Goal: Obtain resource: Download file/media

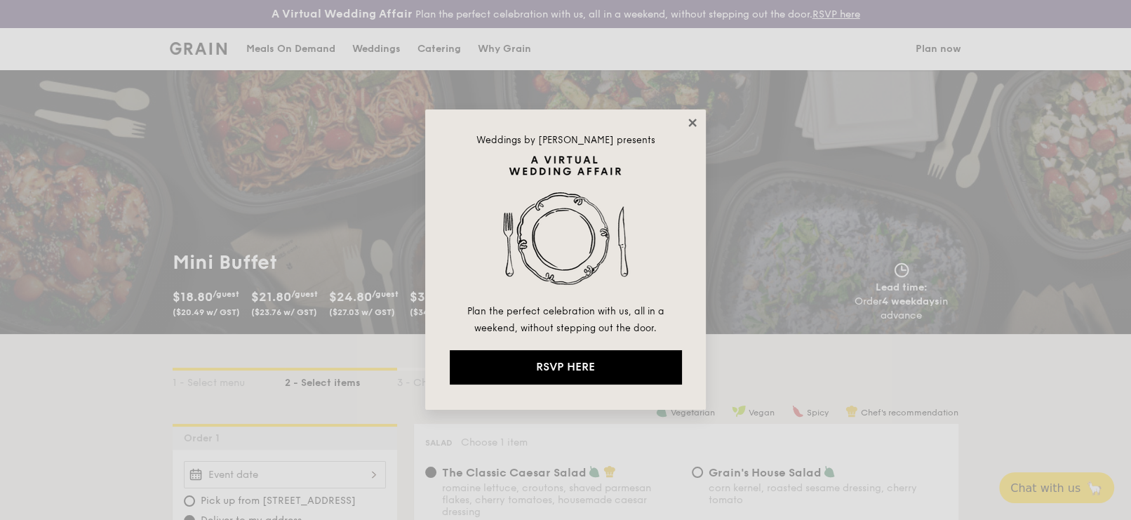
click at [694, 124] on icon at bounding box center [692, 123] width 8 height 8
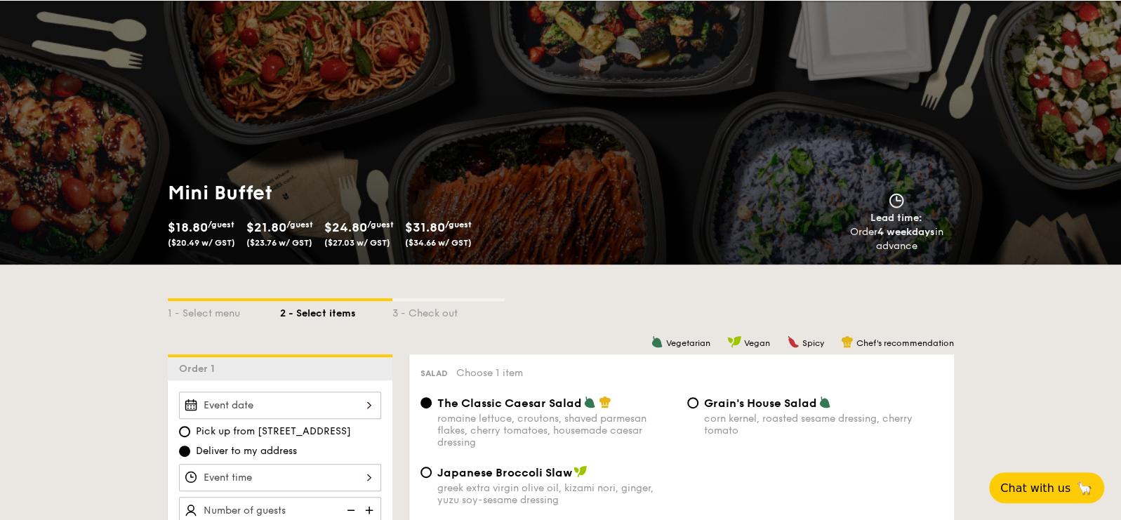
scroll to position [140, 0]
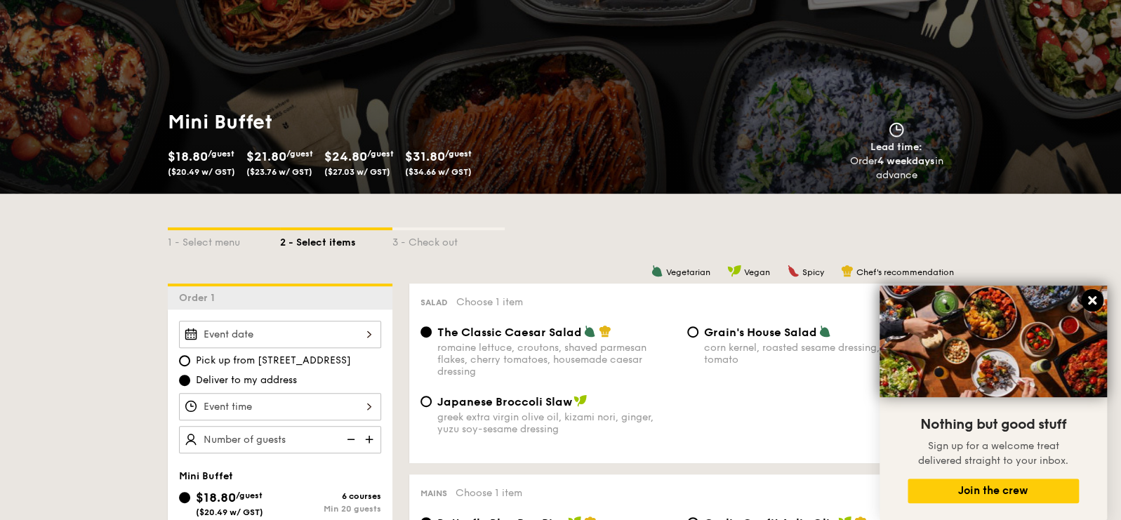
click at [1090, 298] on icon at bounding box center [1092, 300] width 8 height 8
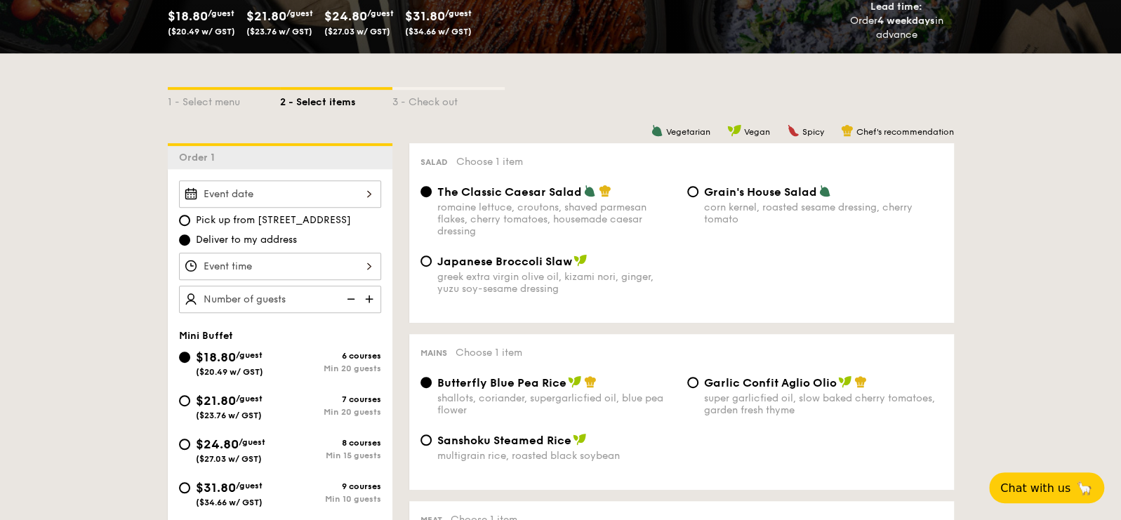
scroll to position [350, 0]
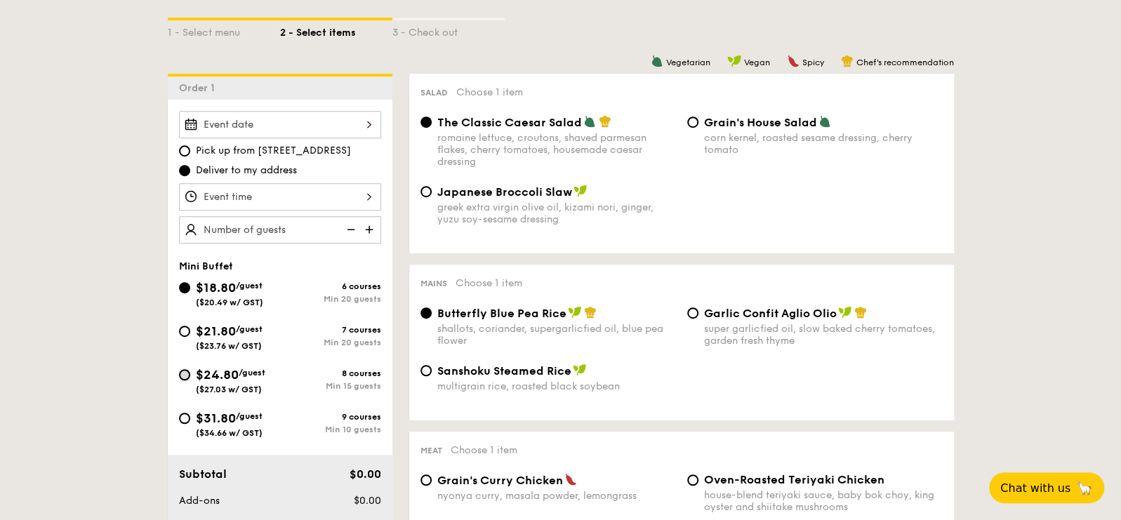
click at [185, 374] on input "$24.80 /guest ($27.03 w/ GST) 8 courses Min 15 guests" at bounding box center [184, 374] width 11 height 11
radio input "true"
radio input "false"
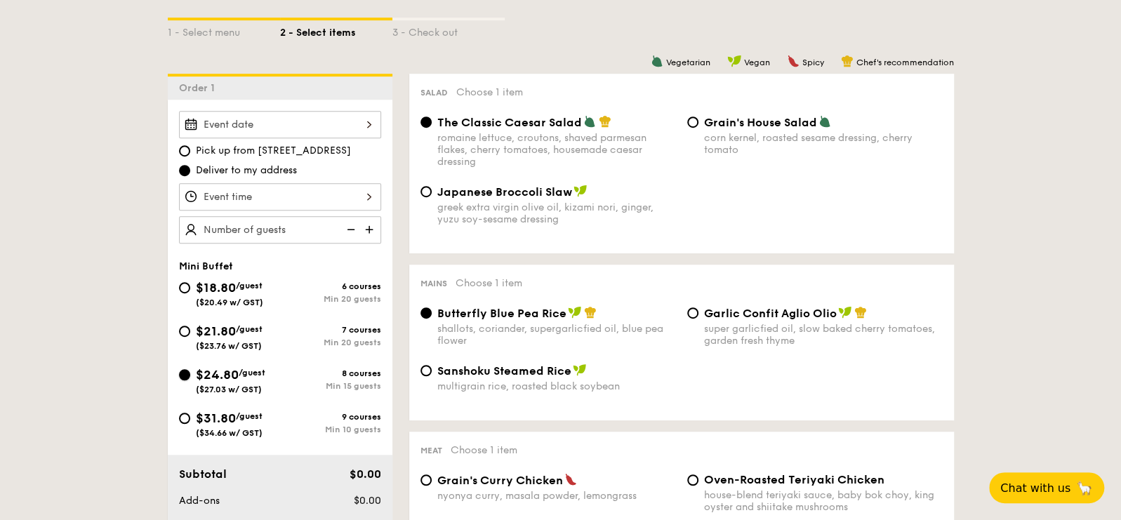
radio input "true"
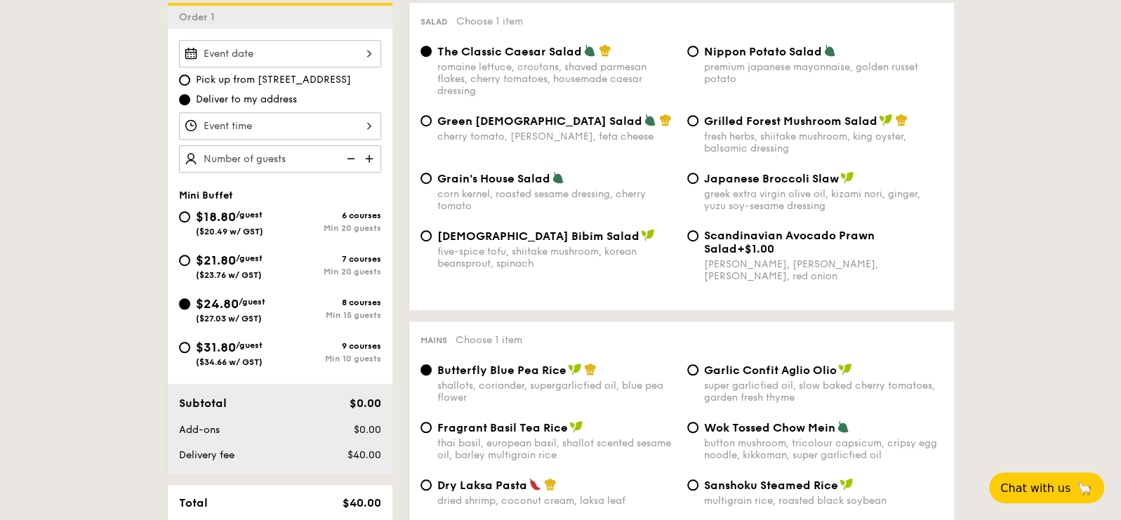
scroll to position [491, 0]
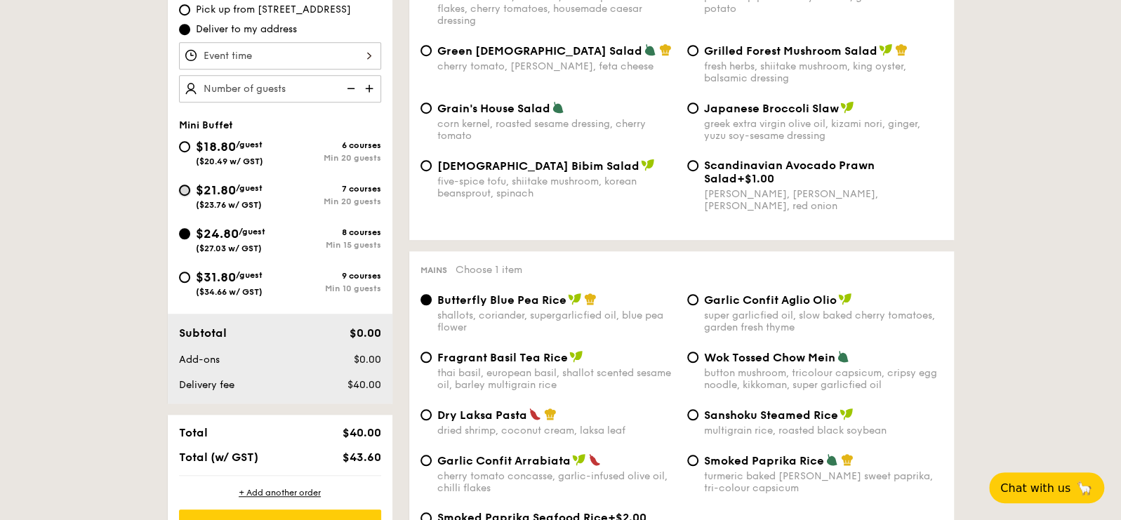
click at [183, 185] on input "$21.80 /guest ($23.76 w/ GST) 7 courses Min 20 guests" at bounding box center [184, 190] width 11 height 11
radio input "true"
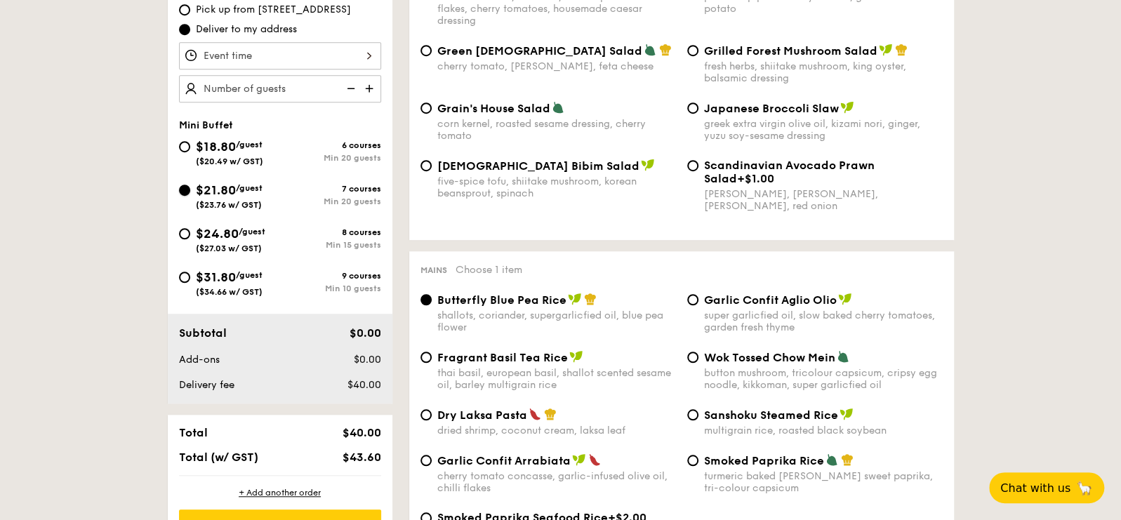
radio input "true"
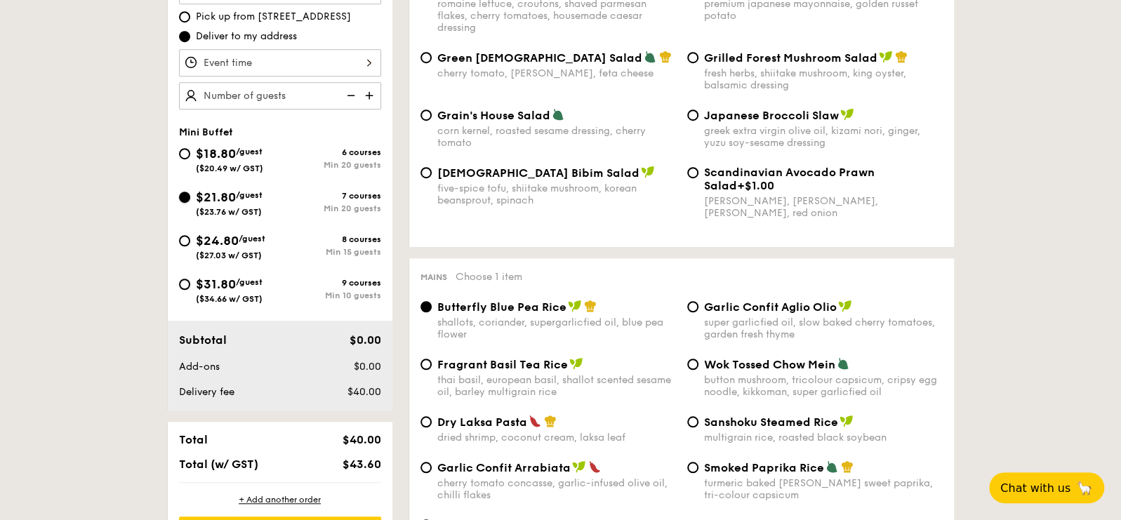
scroll to position [0, 0]
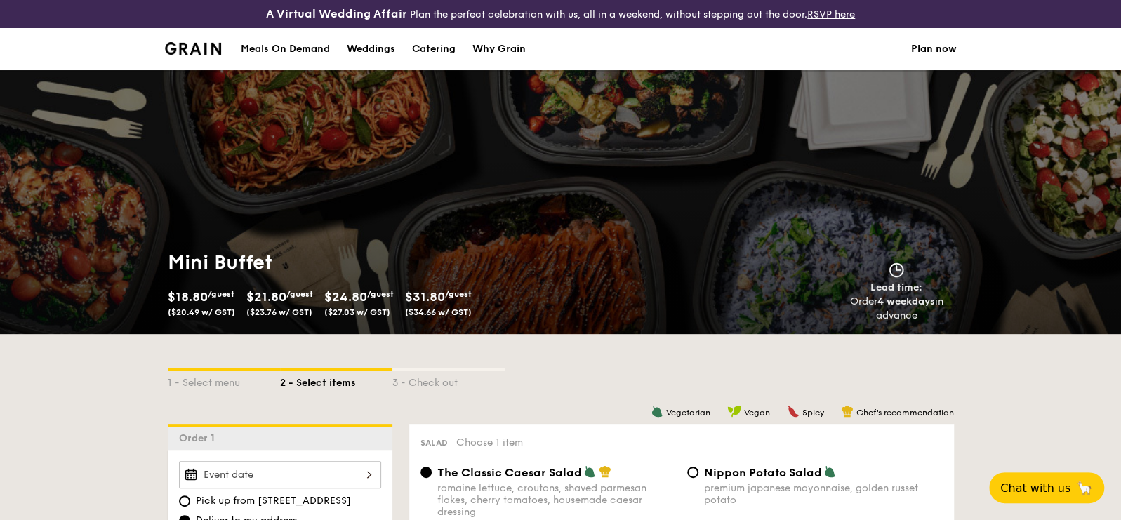
click at [259, 44] on div "Meals On Demand" at bounding box center [285, 49] width 89 height 42
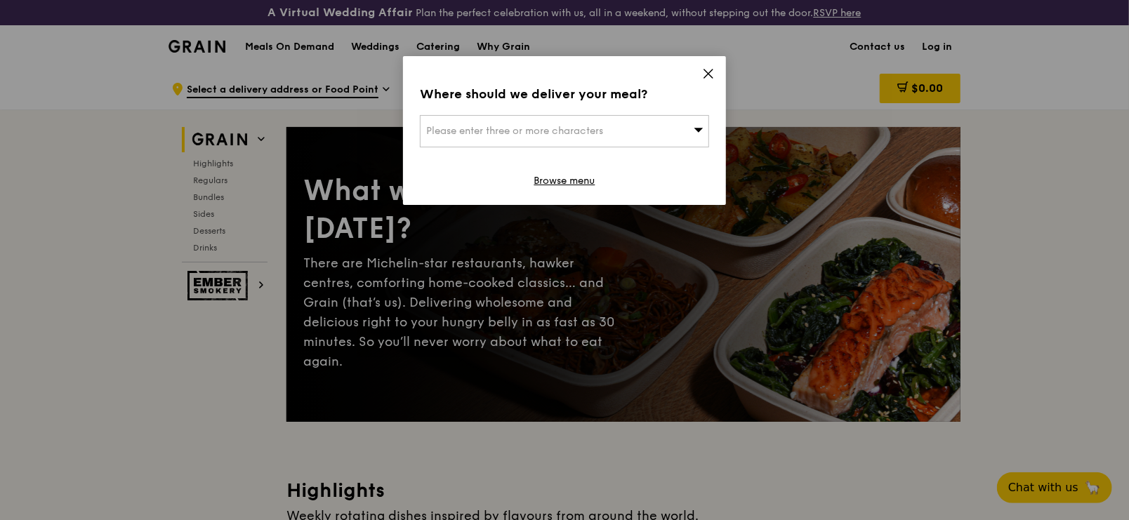
click at [709, 73] on icon at bounding box center [708, 73] width 8 height 8
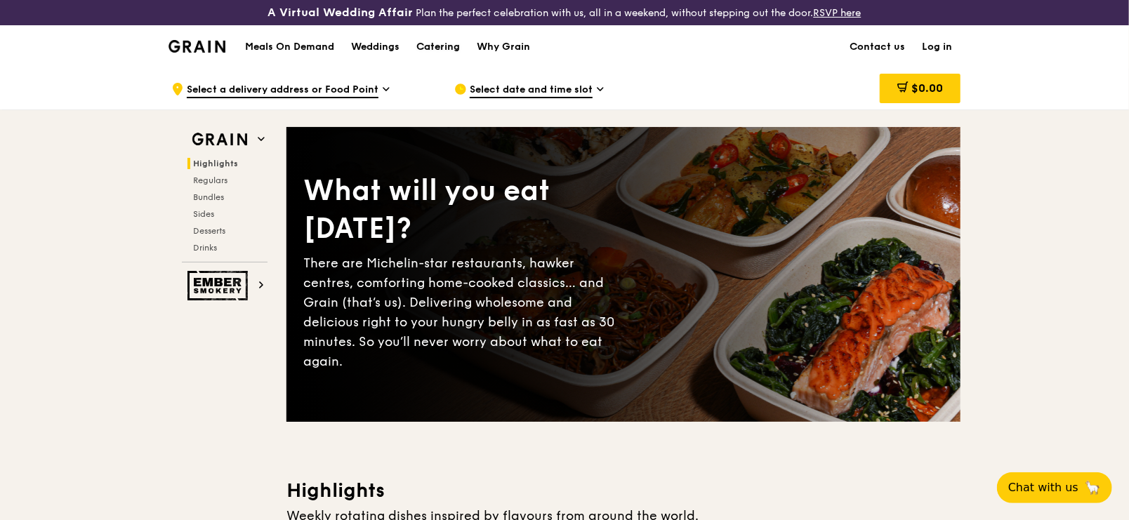
click at [441, 47] on div "Catering" at bounding box center [438, 47] width 44 height 42
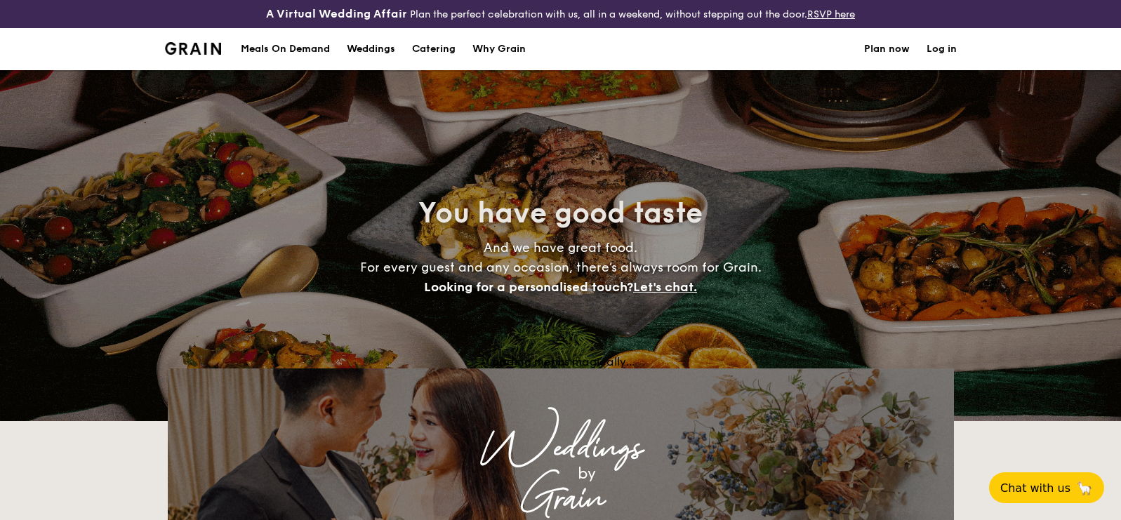
select select
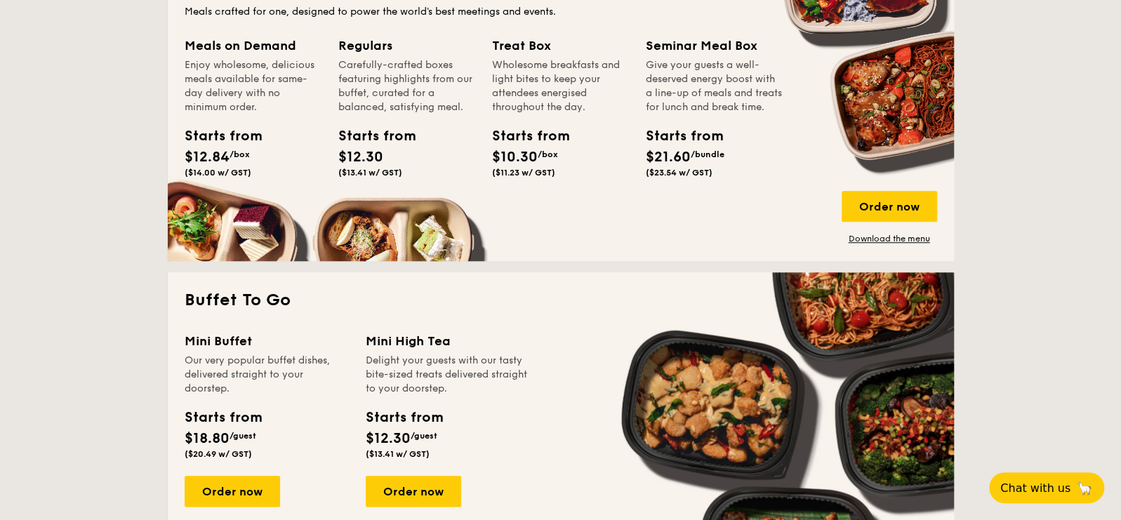
scroll to position [772, 0]
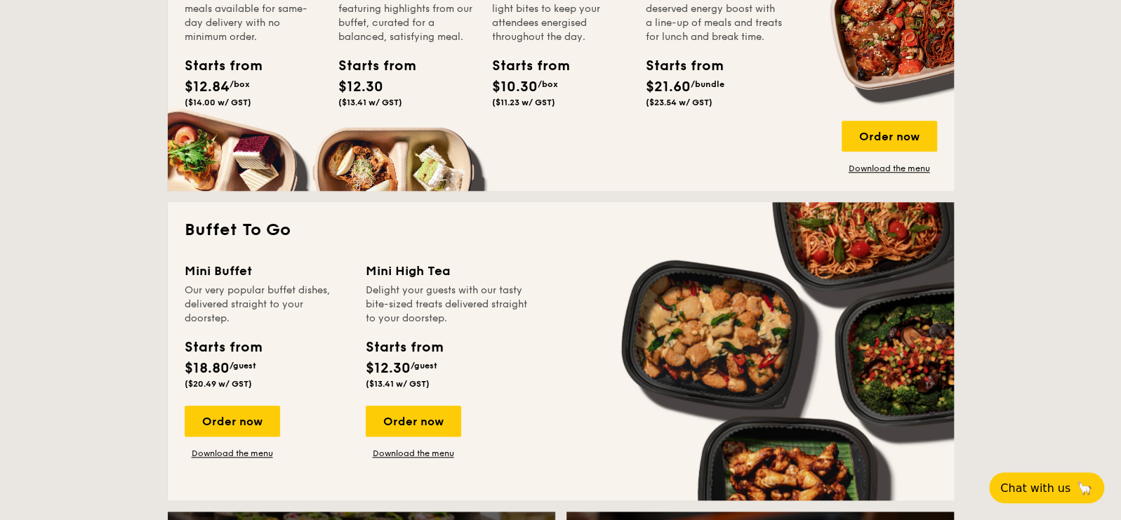
click at [402, 271] on div "Mini High Tea" at bounding box center [448, 271] width 164 height 20
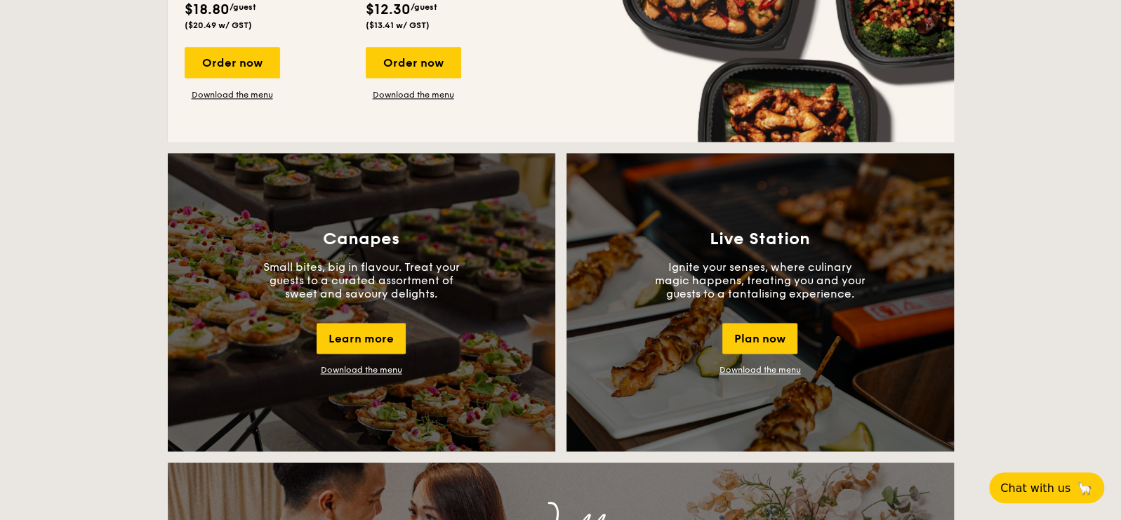
scroll to position [1156, 0]
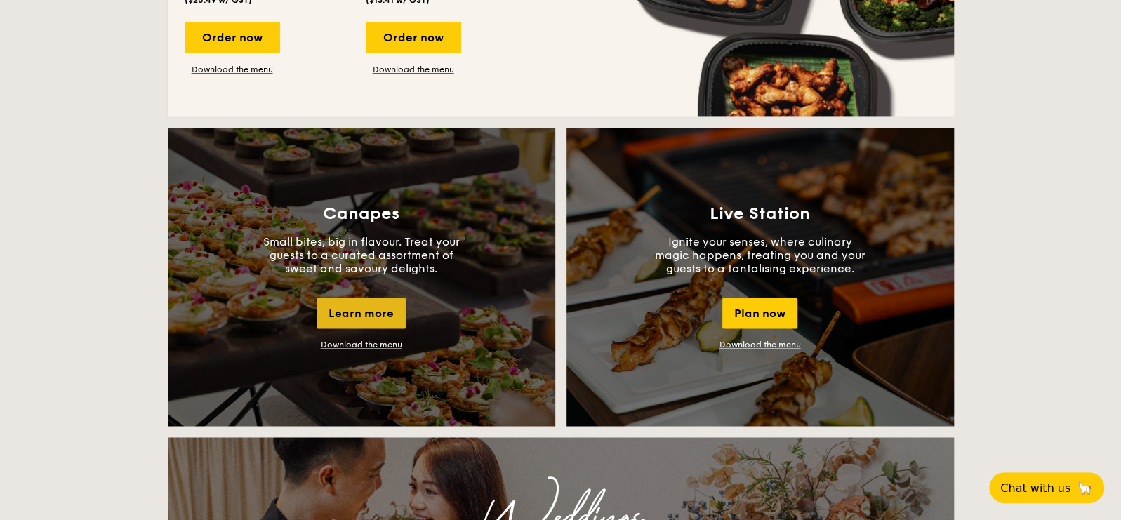
click at [352, 319] on div "Learn more" at bounding box center [361, 313] width 89 height 31
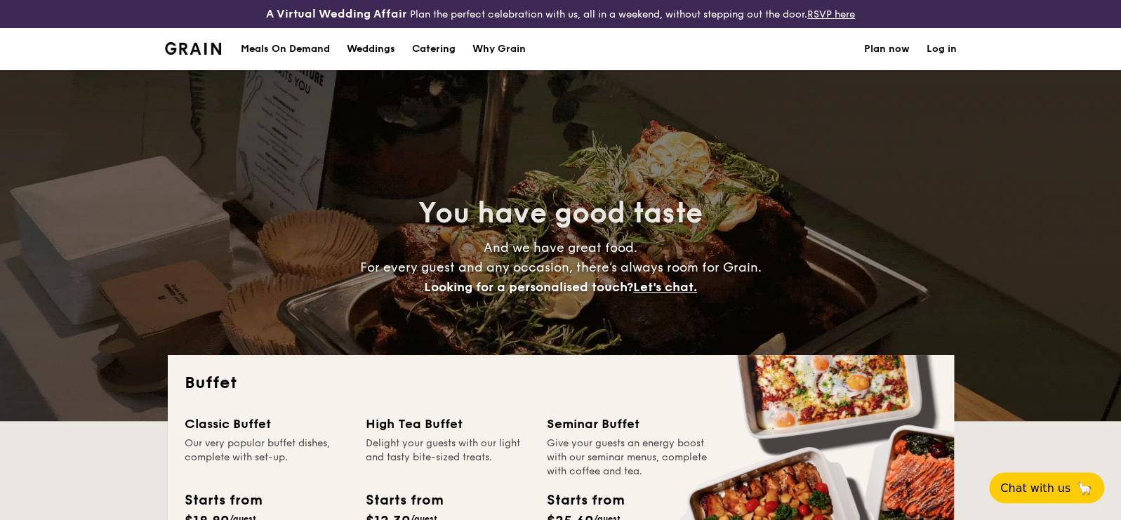
click at [437, 51] on h1 "Catering" at bounding box center [434, 49] width 44 height 42
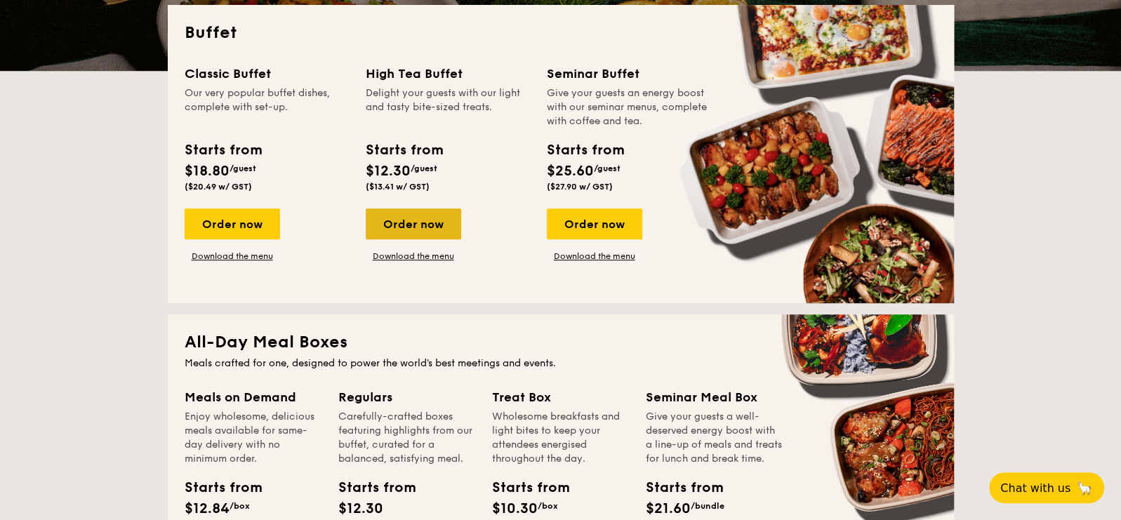
scroll to position [421, 0]
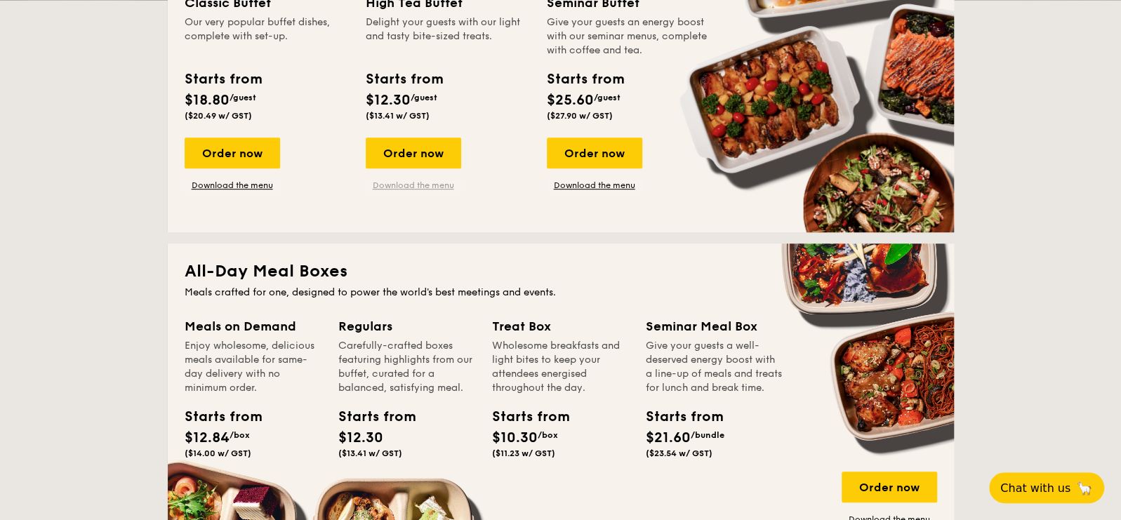
click at [412, 189] on link "Download the menu" at bounding box center [413, 185] width 95 height 11
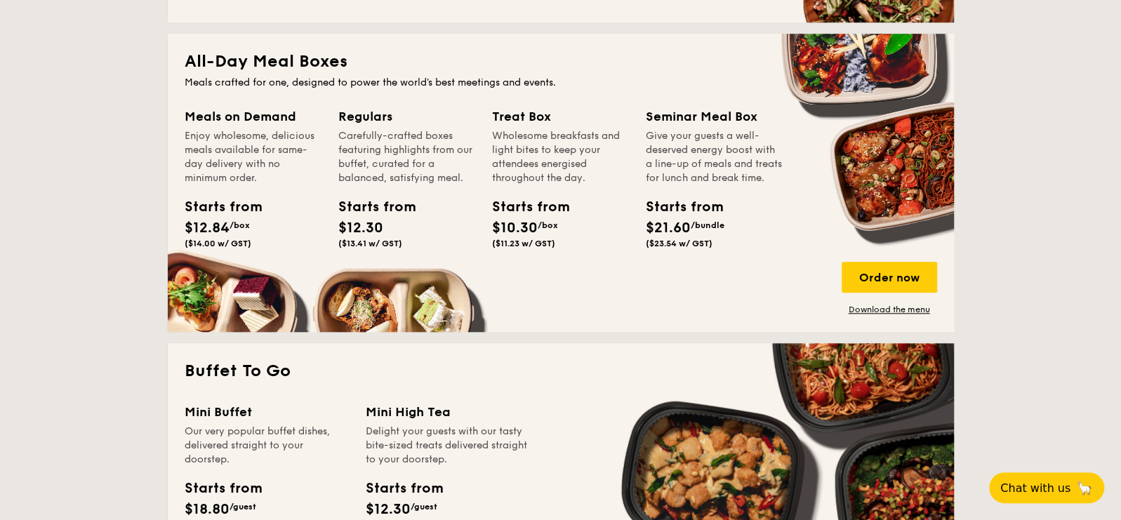
scroll to position [772, 0]
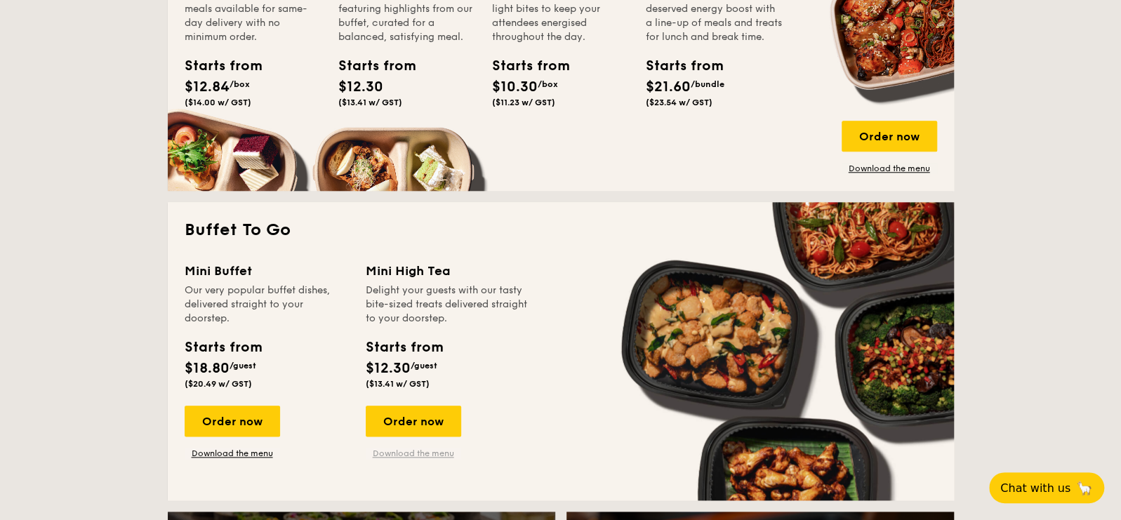
click at [409, 451] on link "Download the menu" at bounding box center [413, 453] width 95 height 11
click at [221, 451] on link "Download the menu" at bounding box center [232, 453] width 95 height 11
